Goal: Task Accomplishment & Management: Use online tool/utility

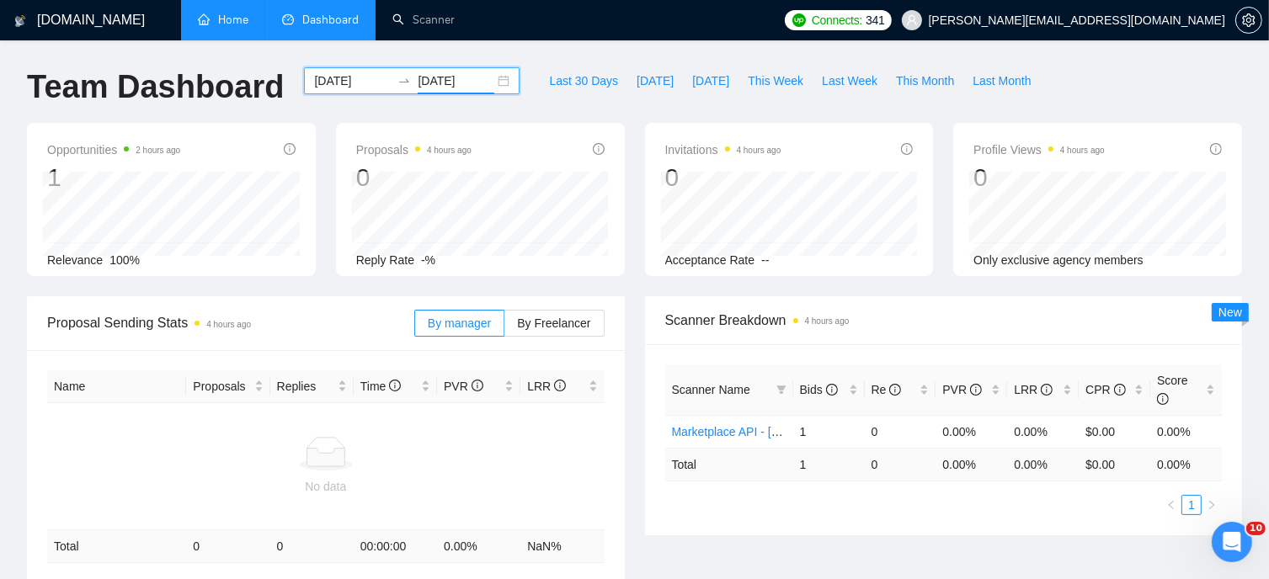
click at [230, 21] on link "Home" at bounding box center [223, 20] width 51 height 14
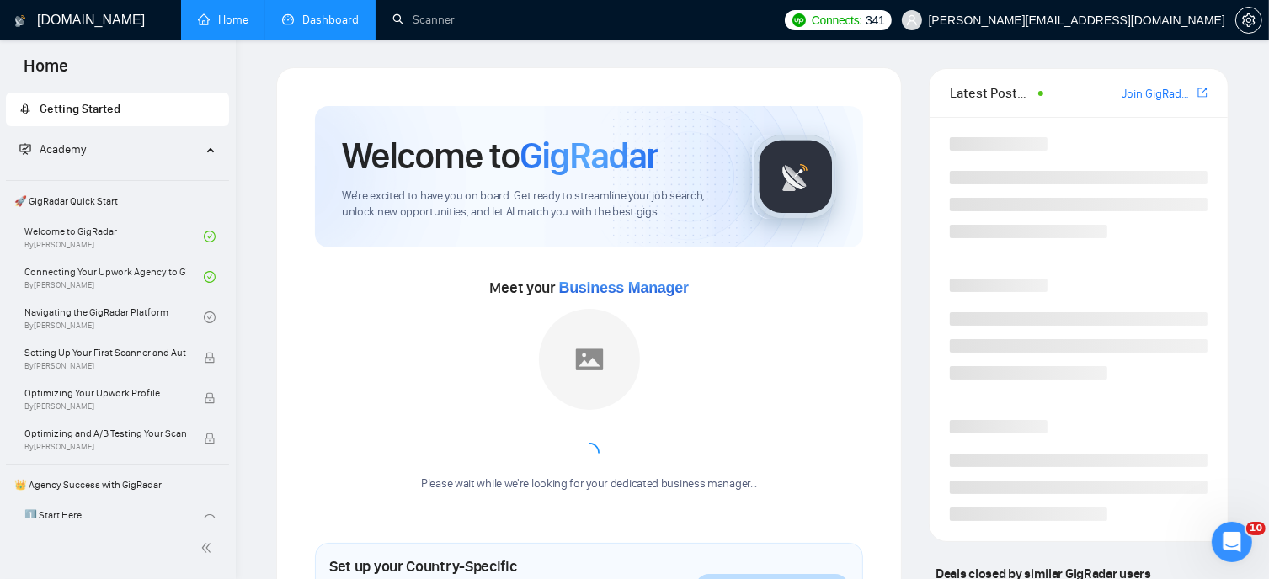
click at [339, 20] on link "Dashboard" at bounding box center [320, 20] width 77 height 14
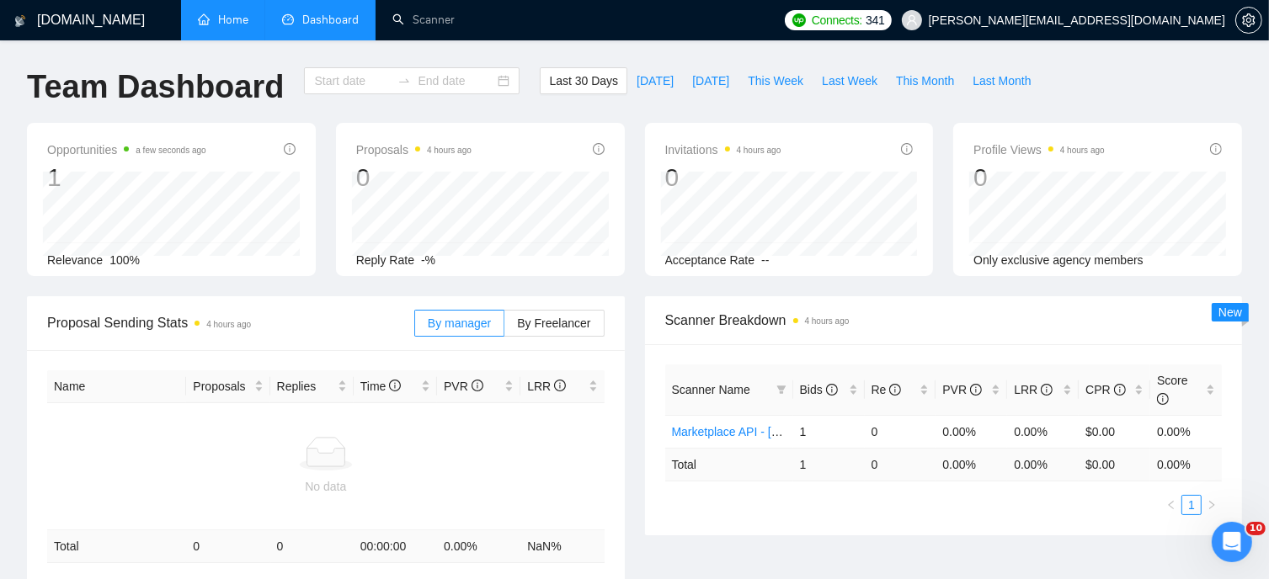
type input "[DATE]"
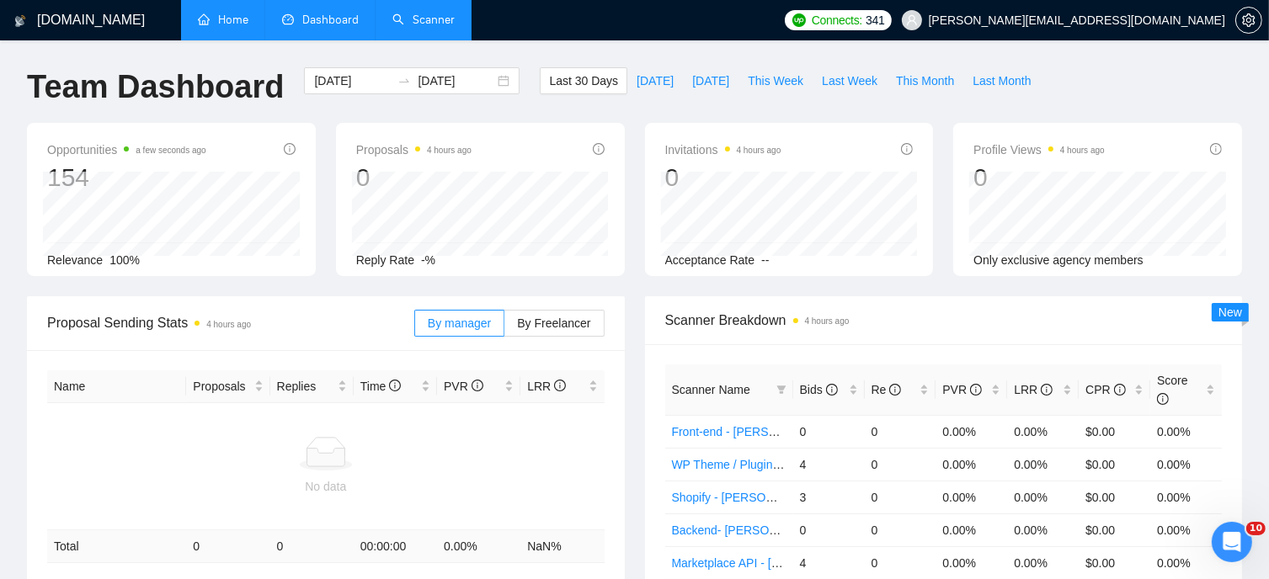
click at [417, 18] on link "Scanner" at bounding box center [423, 20] width 62 height 14
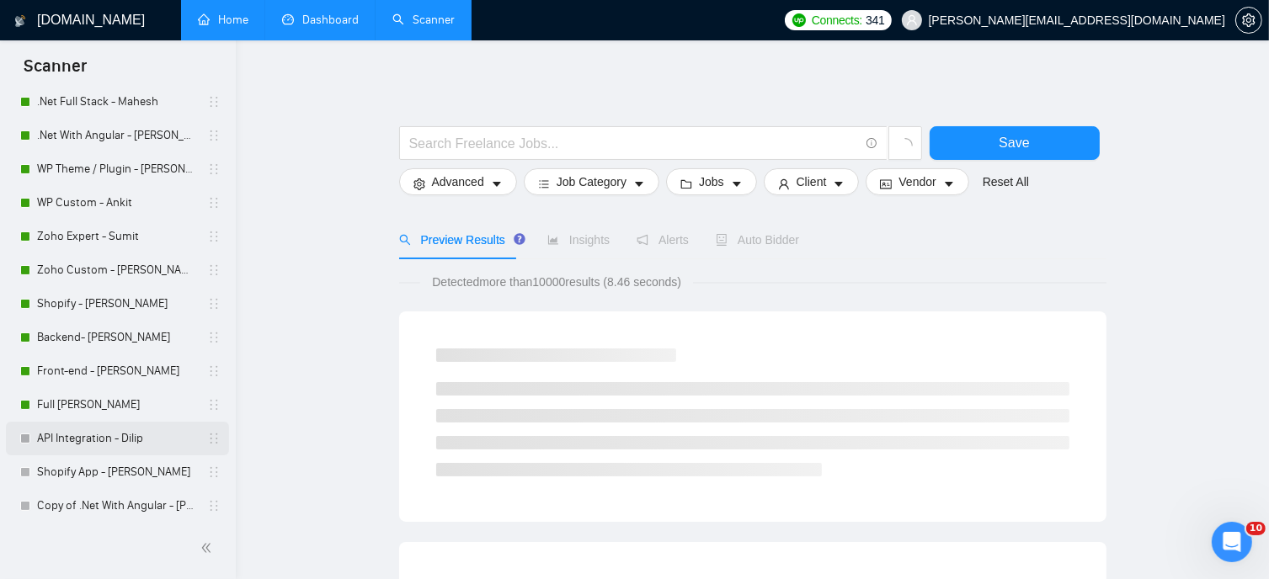
scroll to position [193, 0]
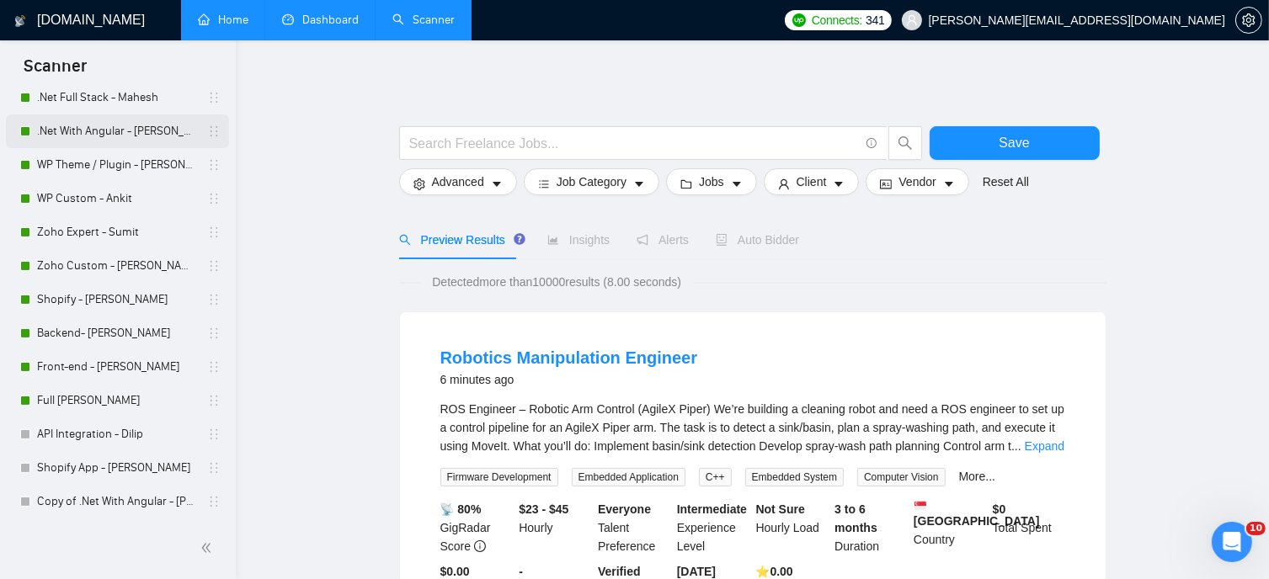
click at [111, 134] on link ".Net With Angular - [PERSON_NAME]" at bounding box center [117, 132] width 160 height 34
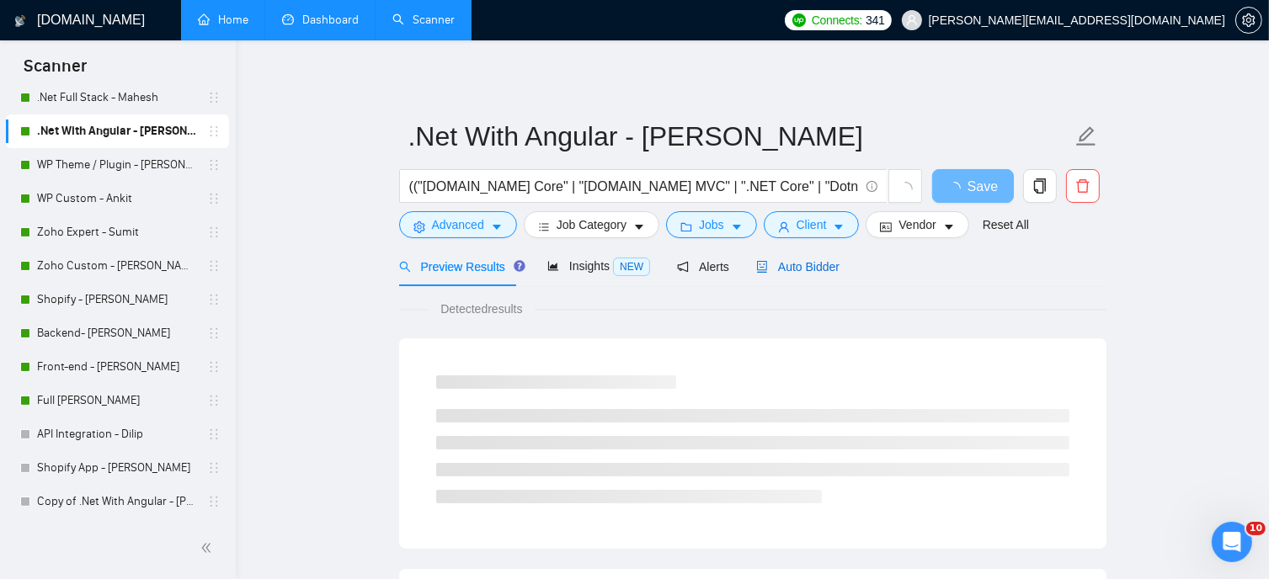
click at [778, 266] on span "Auto Bidder" at bounding box center [797, 266] width 83 height 13
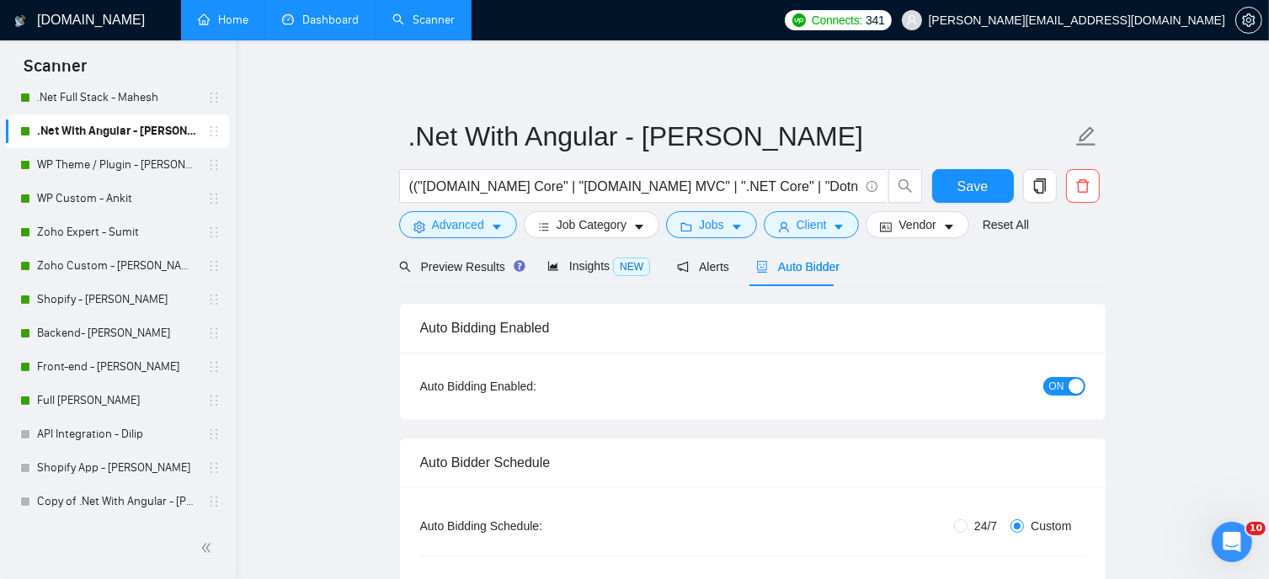
radio input "false"
radio input "true"
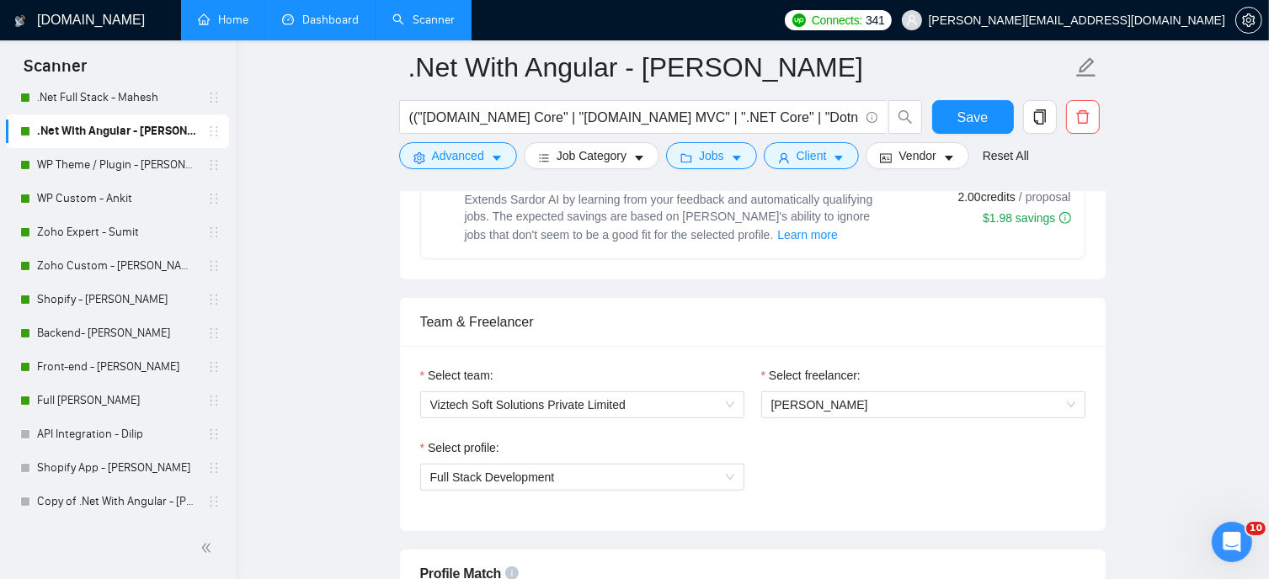
scroll to position [926, 0]
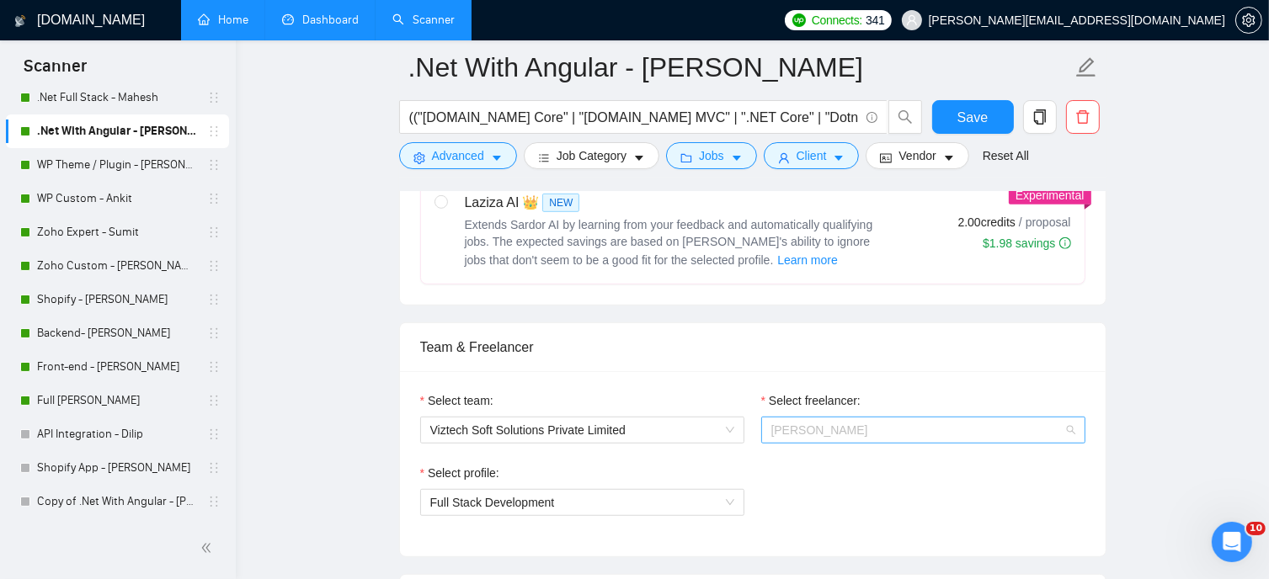
click at [925, 429] on span "[PERSON_NAME]" at bounding box center [923, 430] width 304 height 25
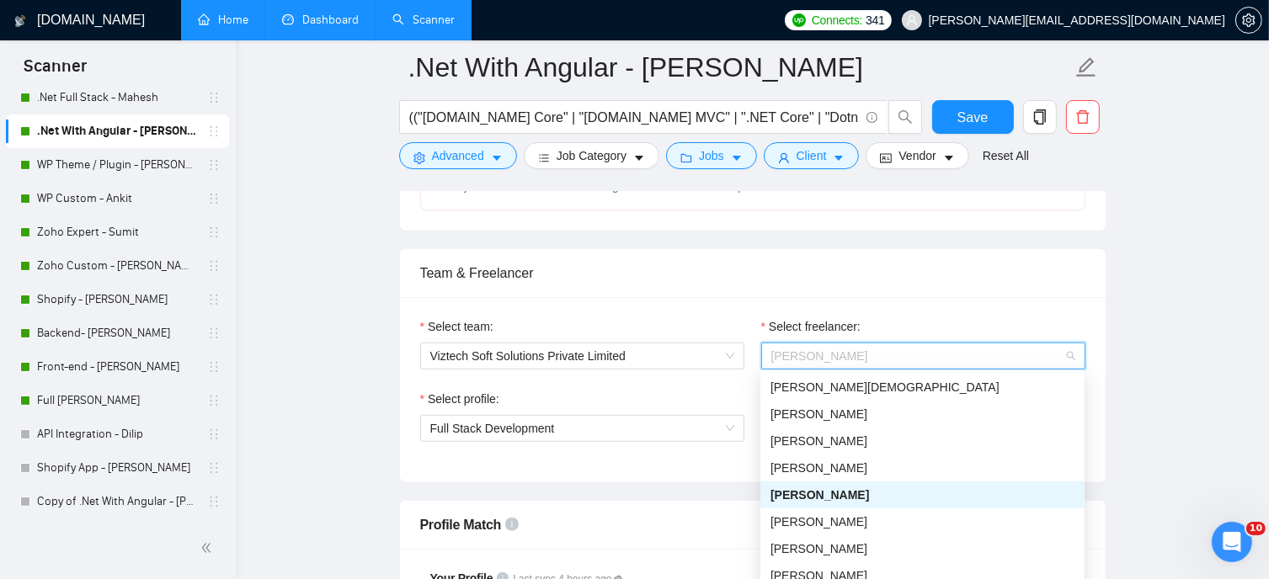
scroll to position [1095, 0]
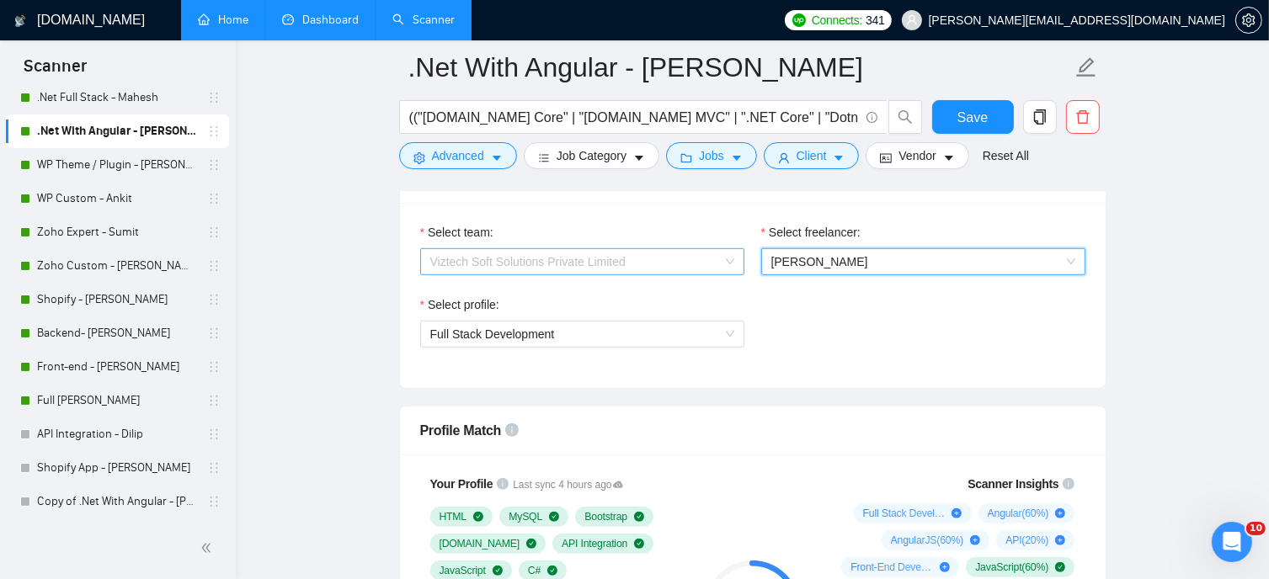
click at [648, 265] on span "Viztech Soft Solutions Private Limited" at bounding box center [582, 261] width 304 height 25
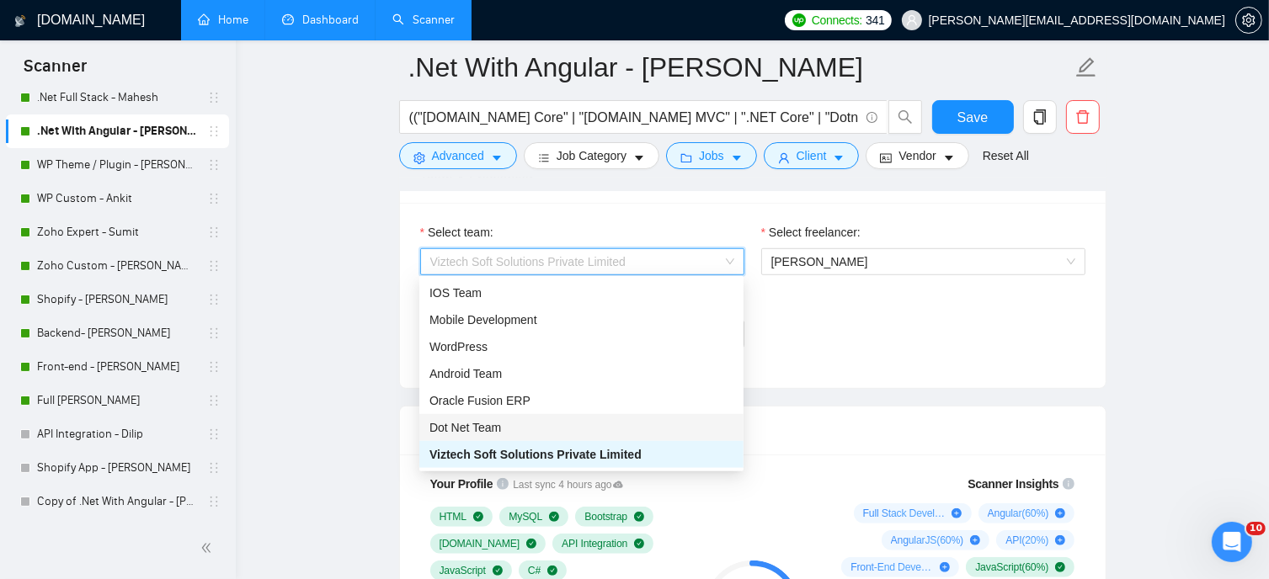
drag, startPoint x: 531, startPoint y: 430, endPoint x: 1005, endPoint y: 320, distance: 485.9
click at [532, 430] on div "Dot Net Team" at bounding box center [581, 428] width 304 height 19
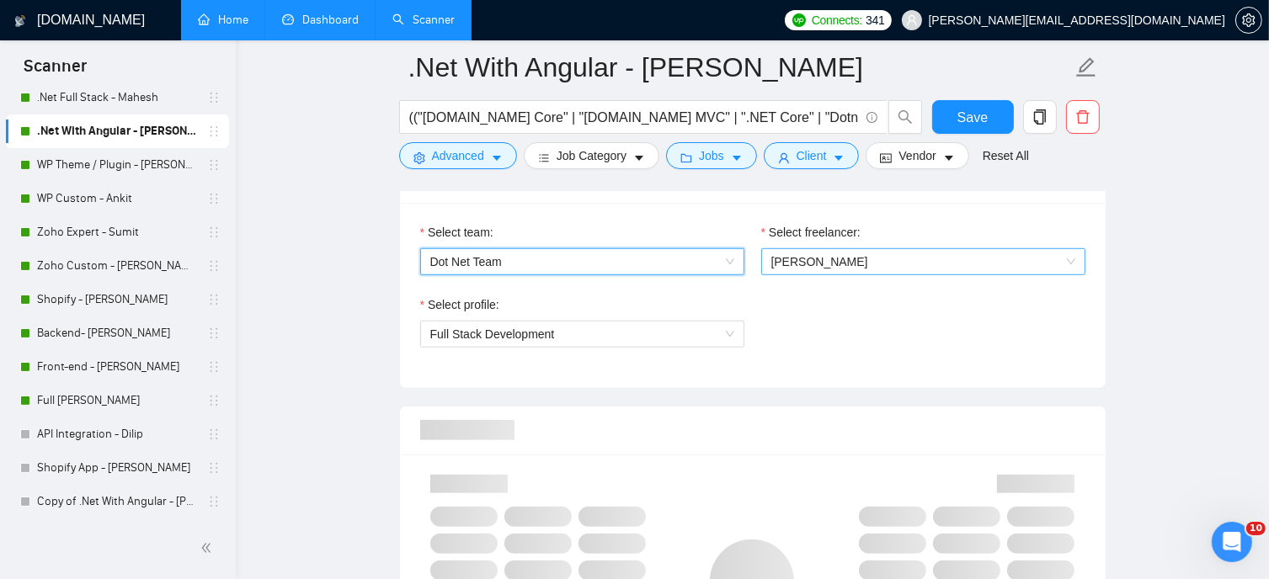
click at [920, 262] on span "[PERSON_NAME]" at bounding box center [923, 261] width 304 height 25
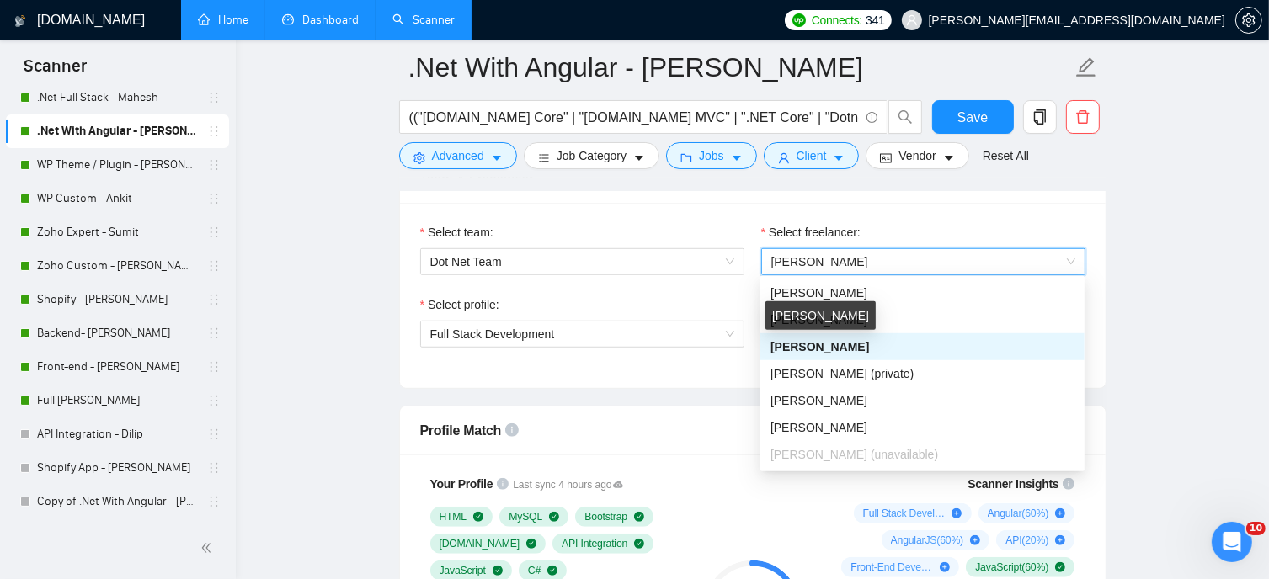
click at [845, 323] on div "[PERSON_NAME]" at bounding box center [820, 315] width 110 height 29
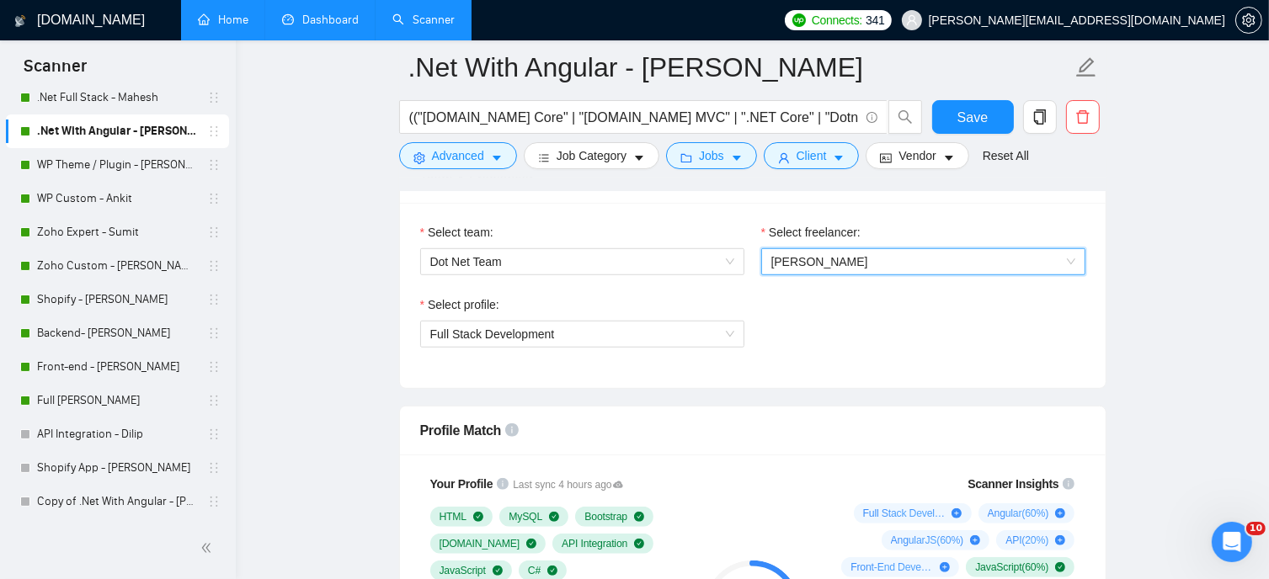
click at [855, 265] on span "[PERSON_NAME]" at bounding box center [819, 261] width 97 height 13
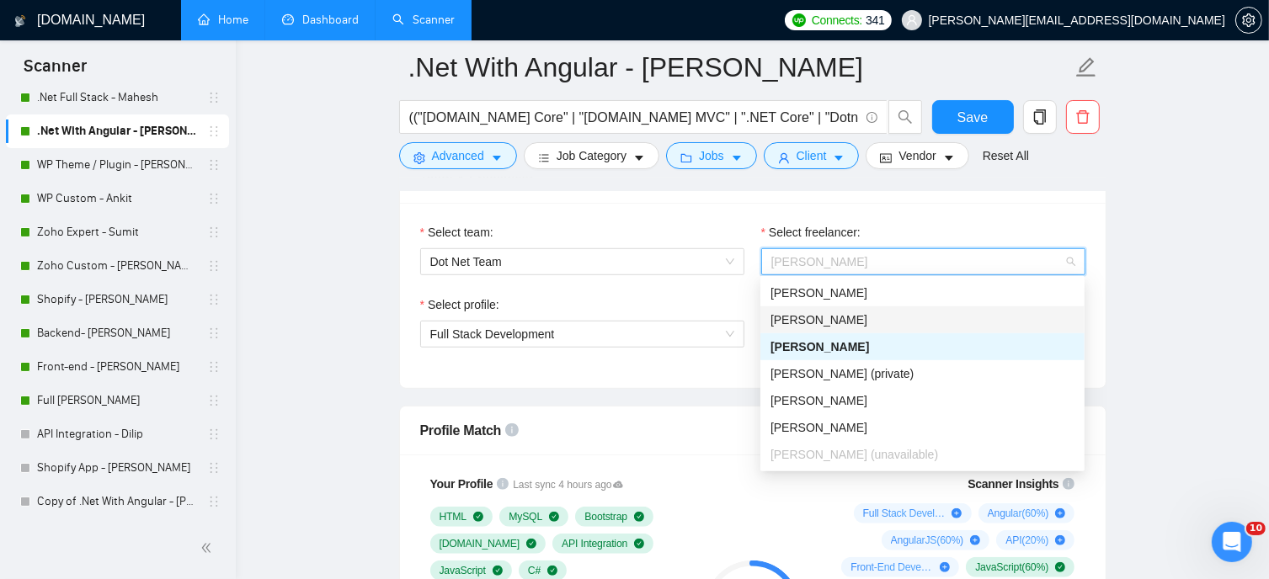
click at [857, 316] on div "[PERSON_NAME]" at bounding box center [923, 320] width 304 height 19
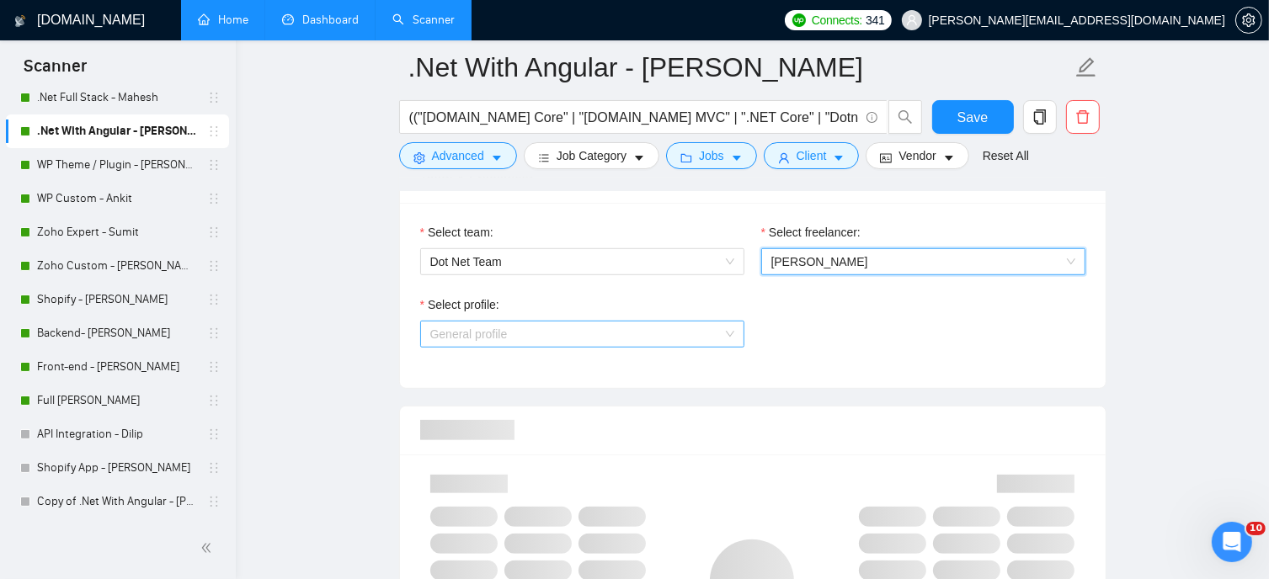
click at [613, 326] on span "General profile" at bounding box center [582, 334] width 304 height 25
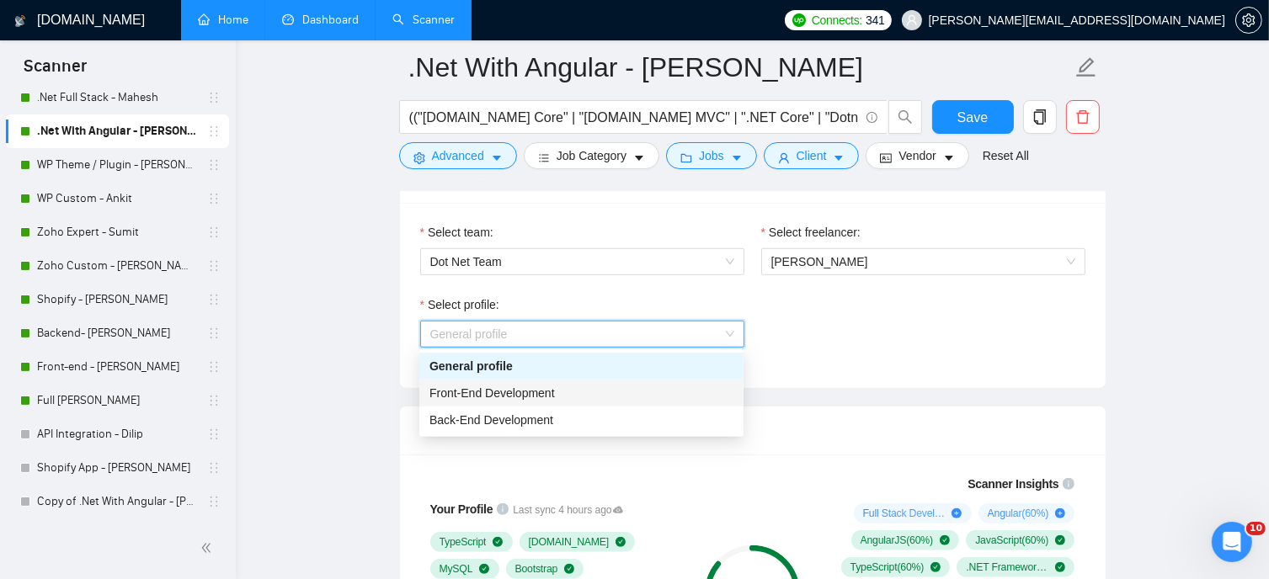
click at [527, 397] on span "Front-End Development" at bounding box center [491, 393] width 125 height 13
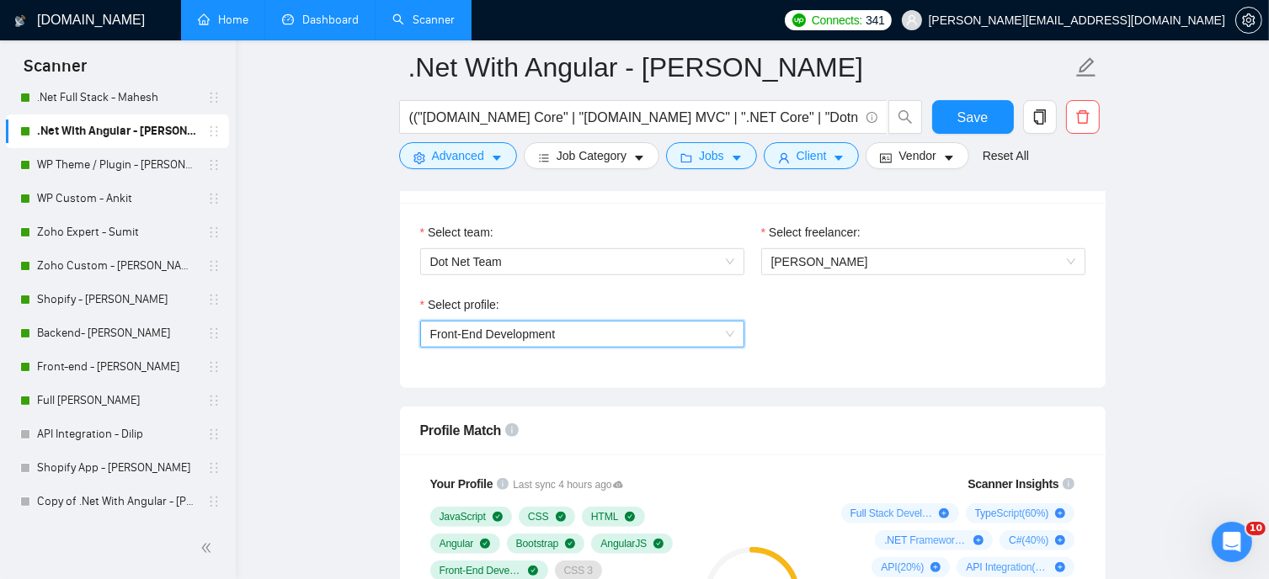
click at [727, 342] on span "Front-End Development" at bounding box center [582, 334] width 304 height 25
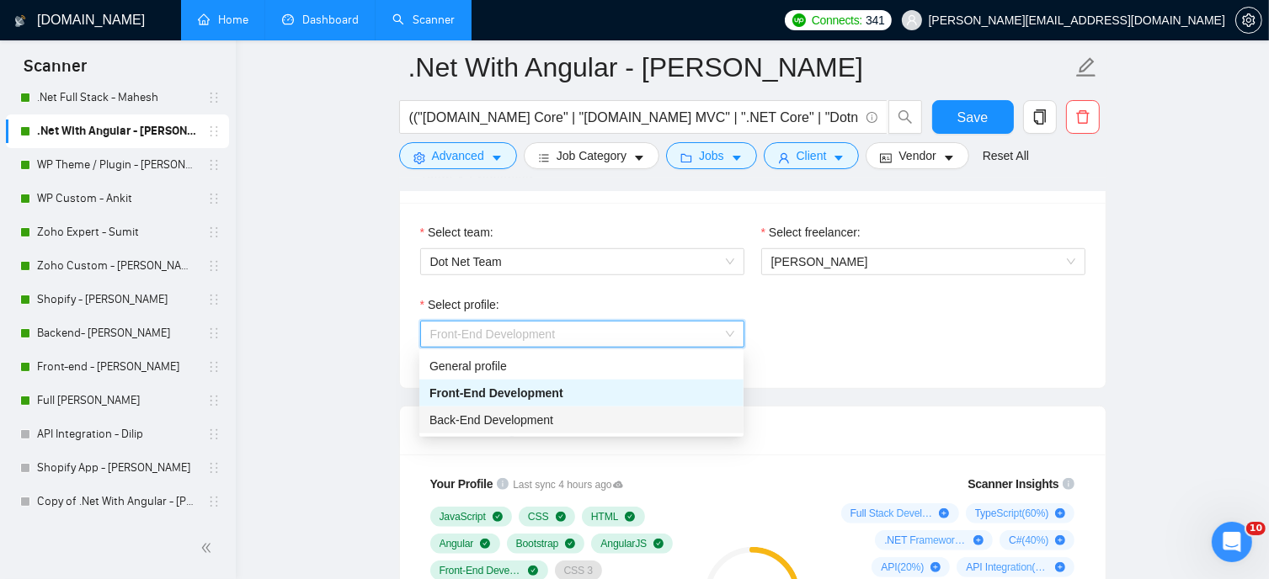
click at [476, 422] on span "Back-End Development" at bounding box center [491, 419] width 124 height 13
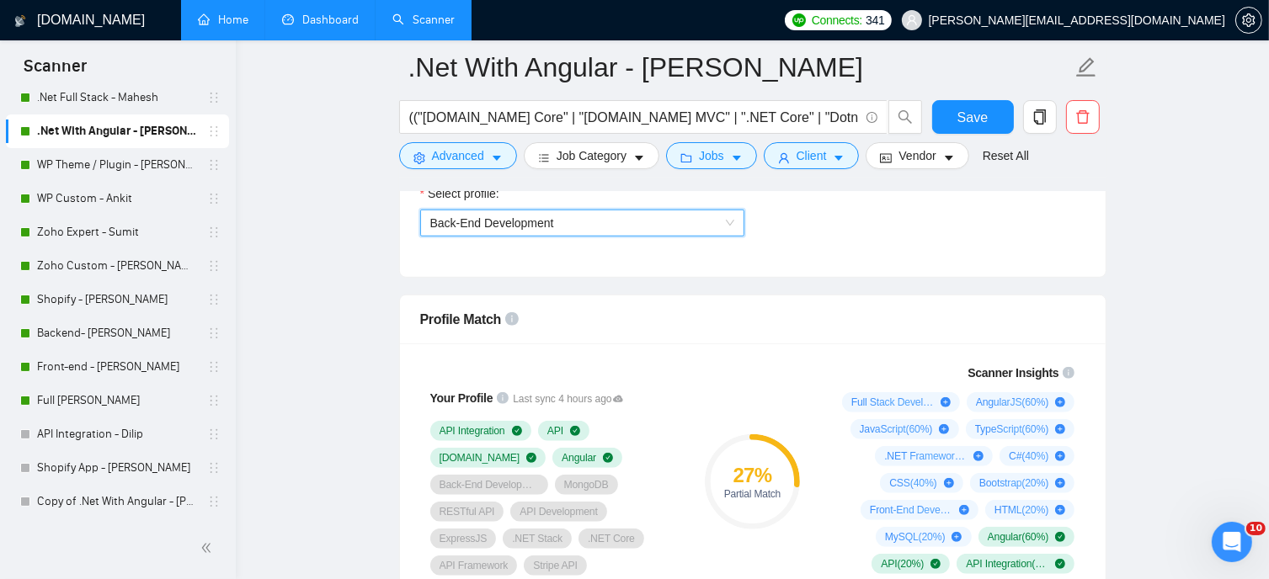
scroll to position [1179, 0]
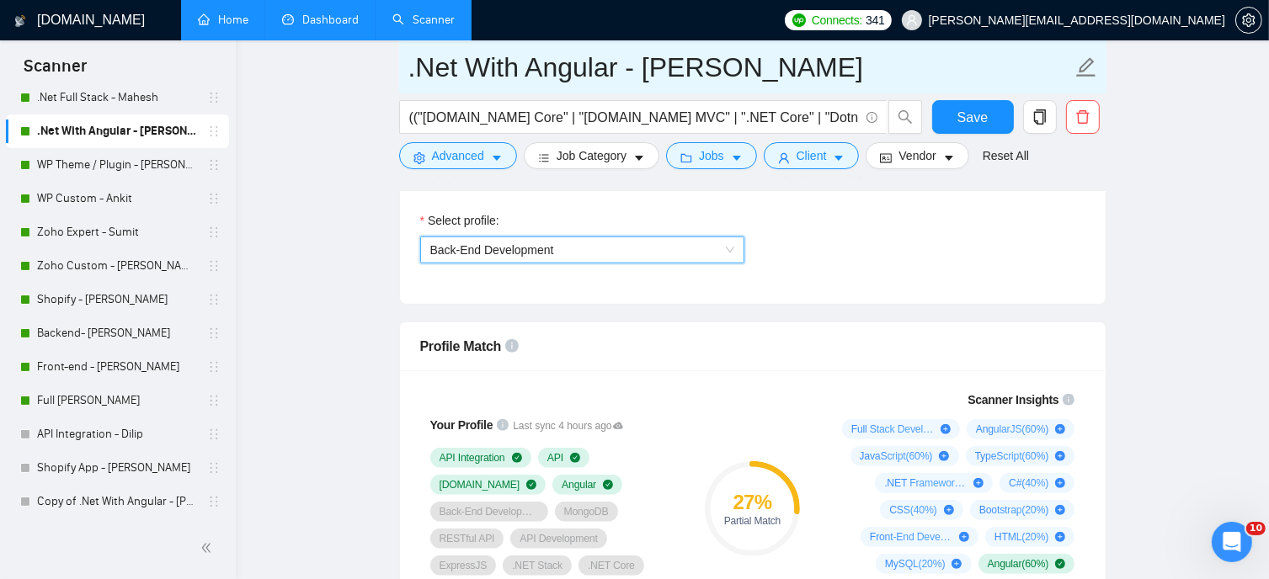
drag, startPoint x: 92, startPoint y: 410, endPoint x: 775, endPoint y: 86, distance: 756.0
click at [92, 410] on link "Full [PERSON_NAME]" at bounding box center [117, 401] width 160 height 34
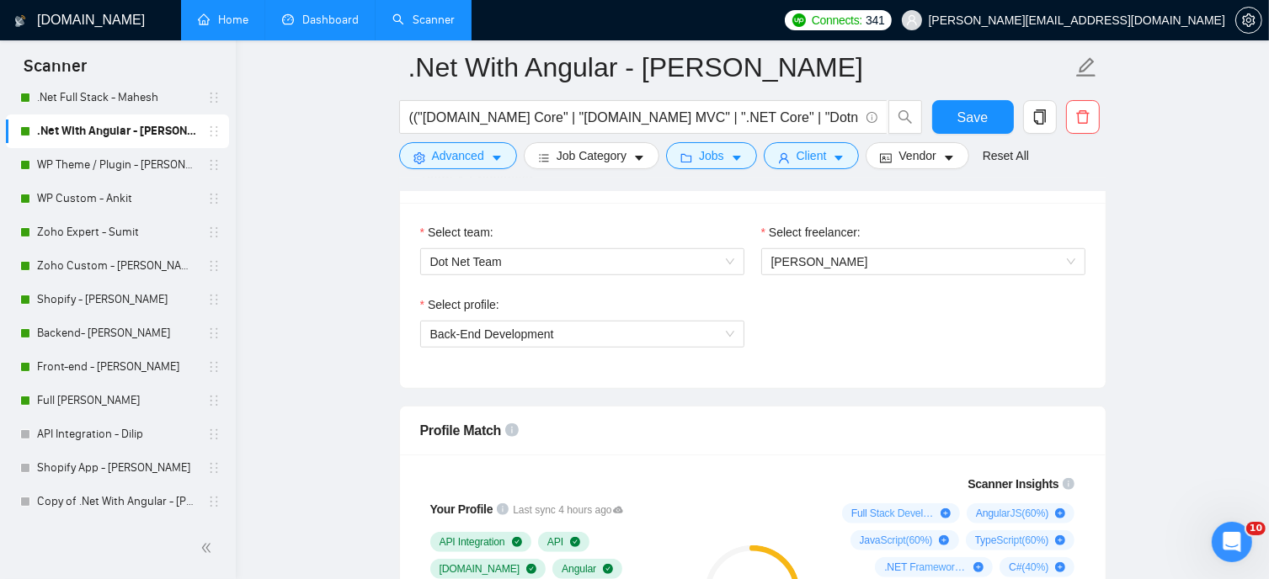
scroll to position [1263, 0]
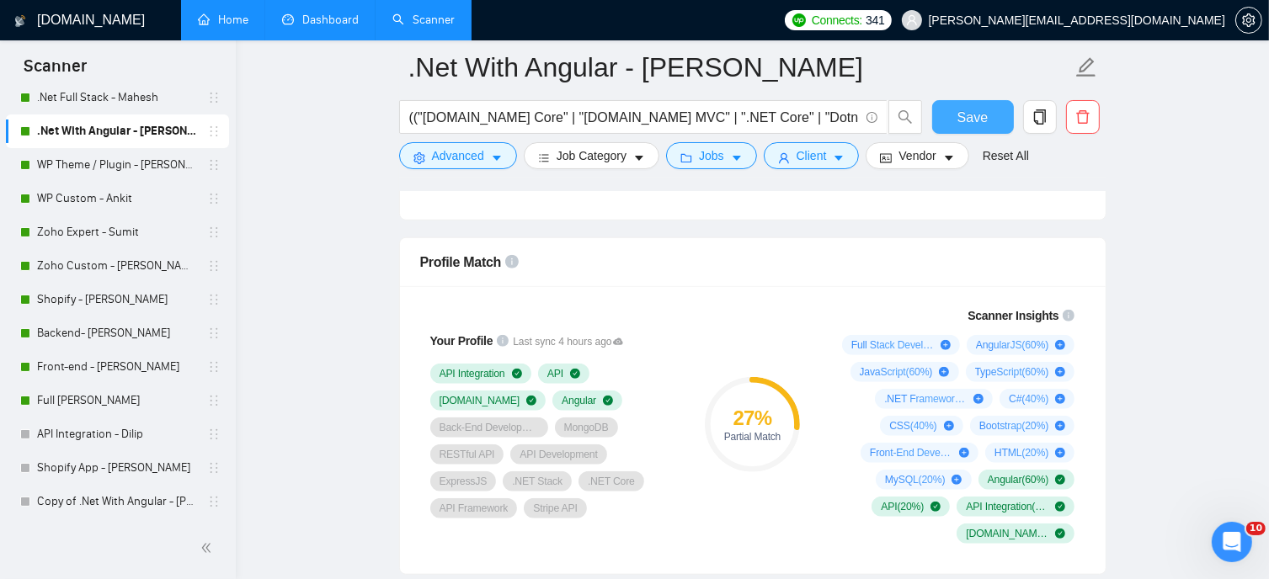
drag, startPoint x: 973, startPoint y: 116, endPoint x: 1264, endPoint y: 211, distance: 305.7
click at [973, 117] on span "Save" at bounding box center [972, 117] width 30 height 21
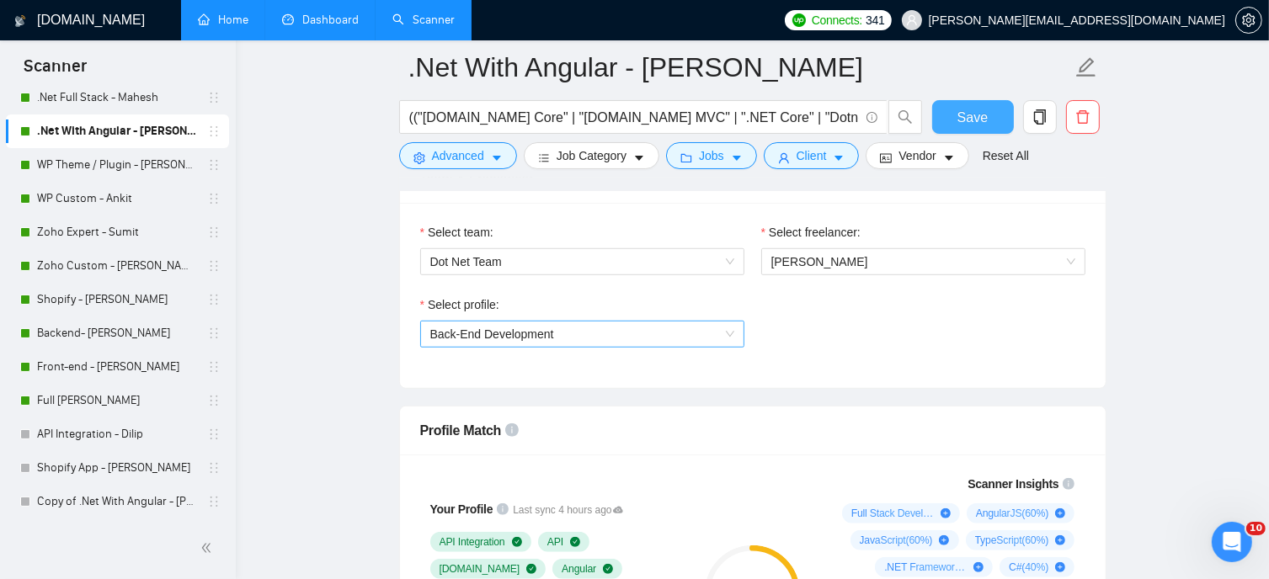
click at [721, 334] on span "Back-End Development" at bounding box center [582, 334] width 304 height 25
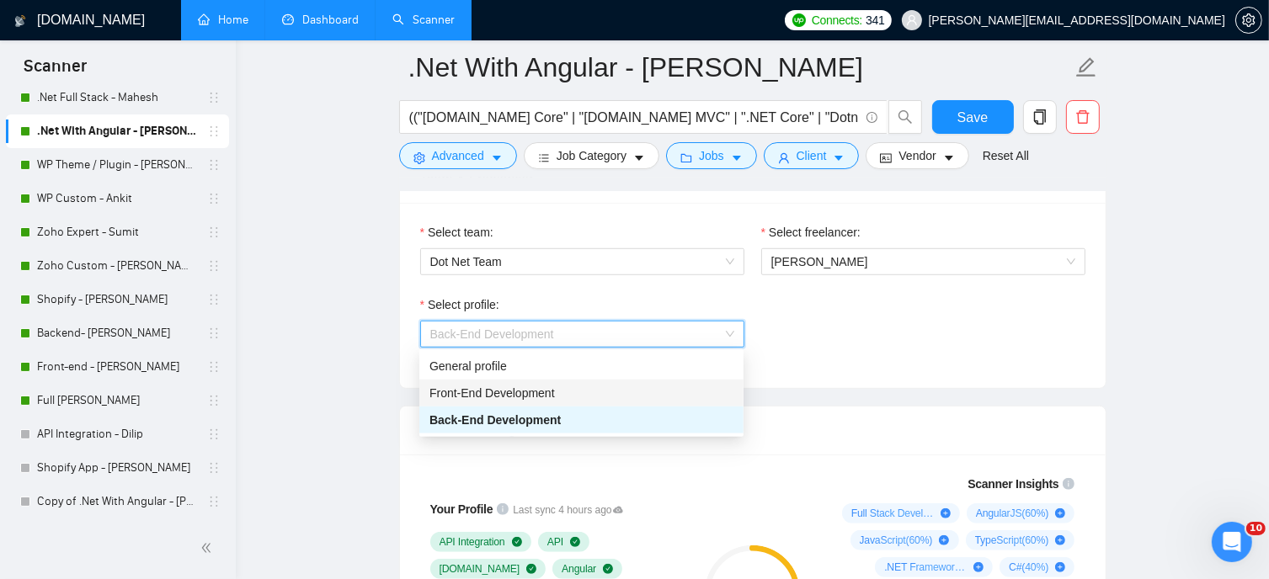
click at [547, 397] on span "Front-End Development" at bounding box center [491, 393] width 125 height 13
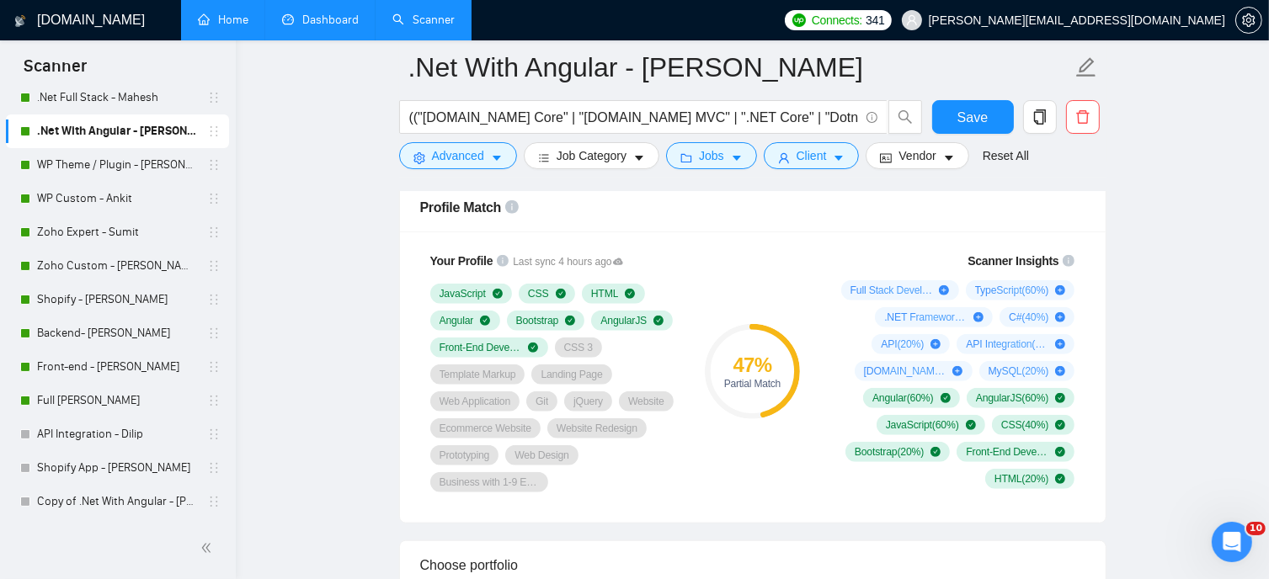
scroll to position [1347, 0]
